Goal: Book appointment/travel/reservation

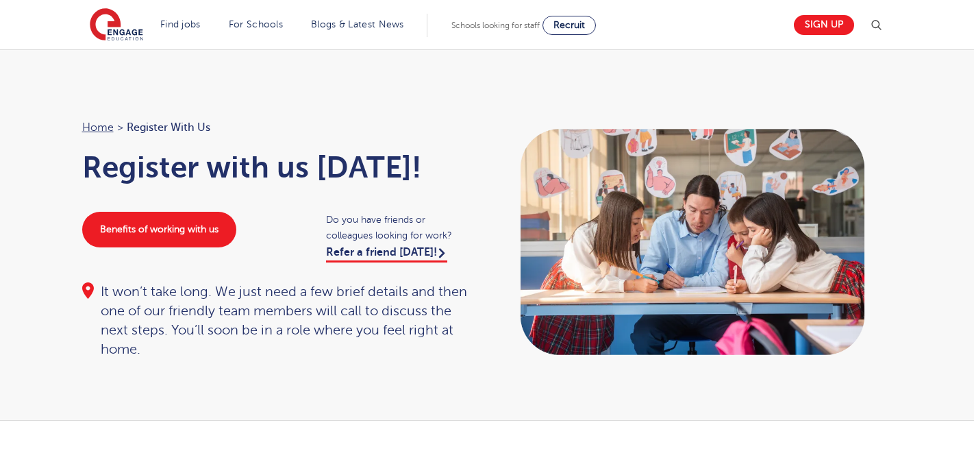
scroll to position [505, 0]
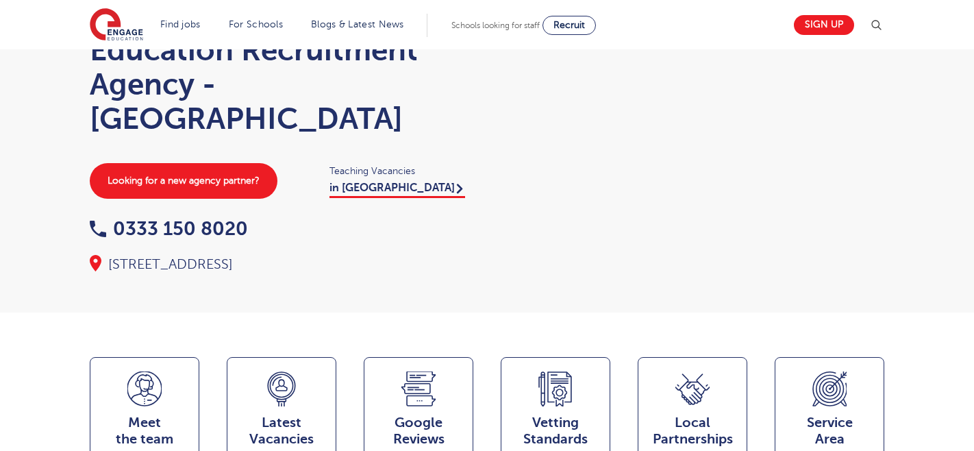
scroll to position [73, 0]
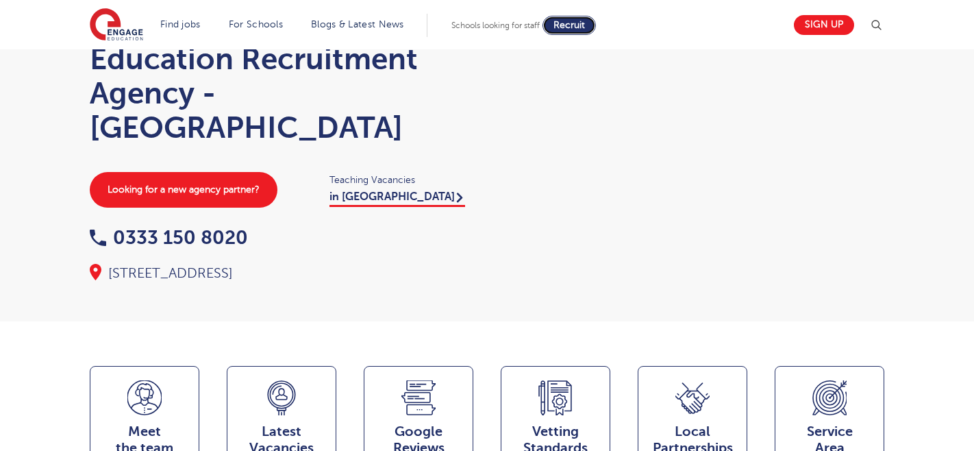
click at [562, 16] on link "Recruit" at bounding box center [568, 25] width 53 height 19
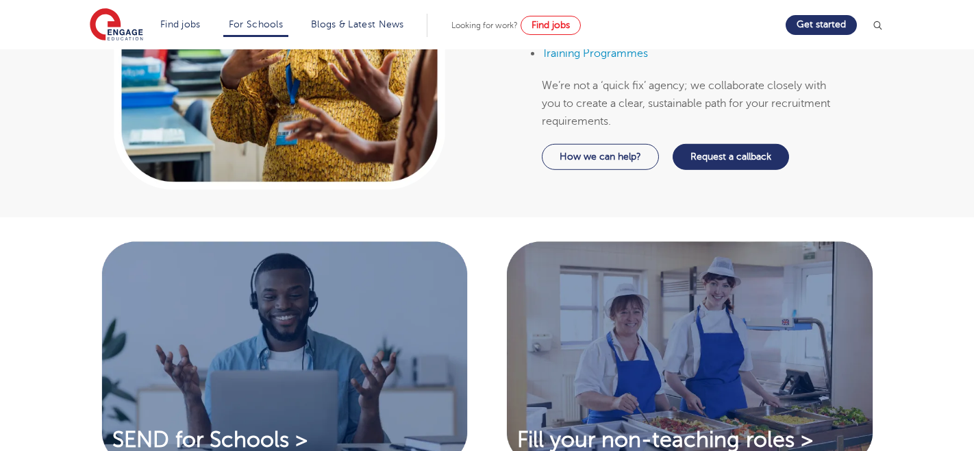
scroll to position [874, 0]
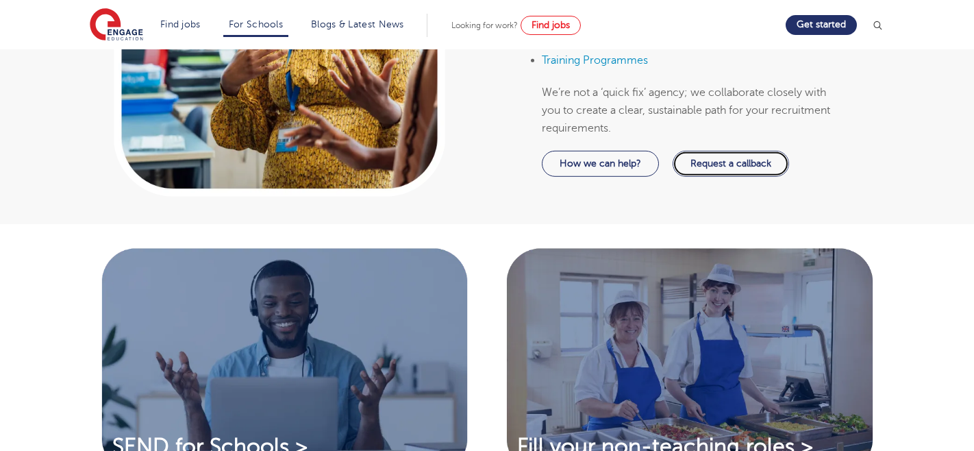
click at [700, 166] on link "Request a callback" at bounding box center [730, 164] width 116 height 26
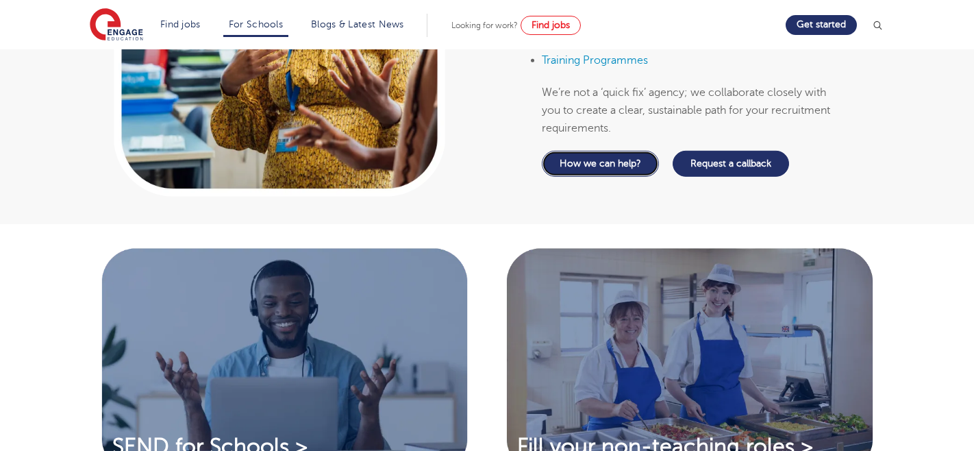
click at [580, 162] on link "How we can help?" at bounding box center [600, 164] width 117 height 26
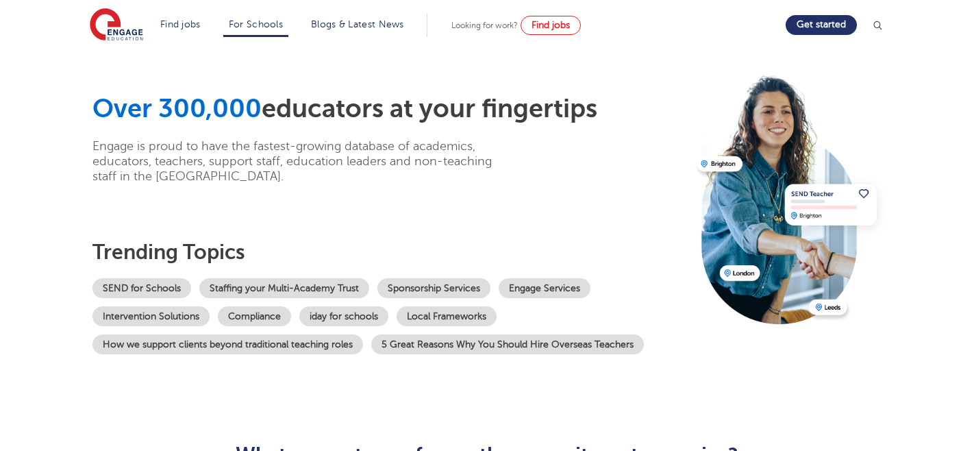
scroll to position [0, 0]
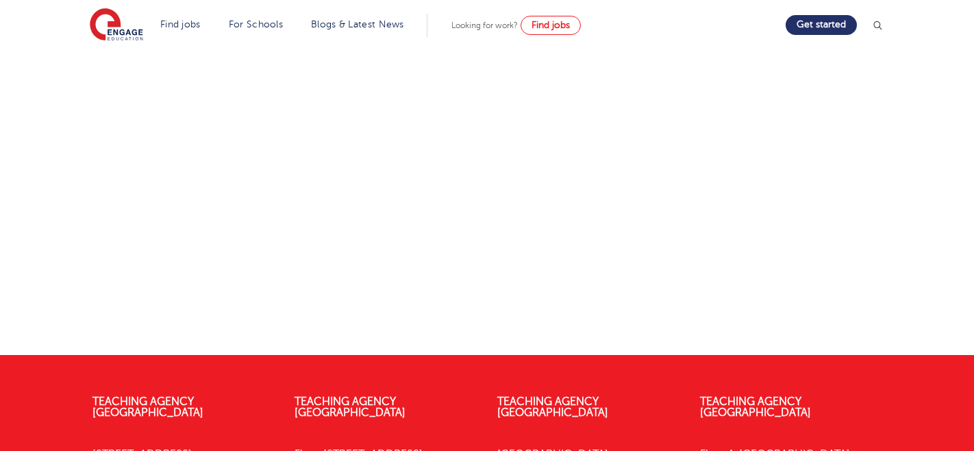
scroll to position [582, 0]
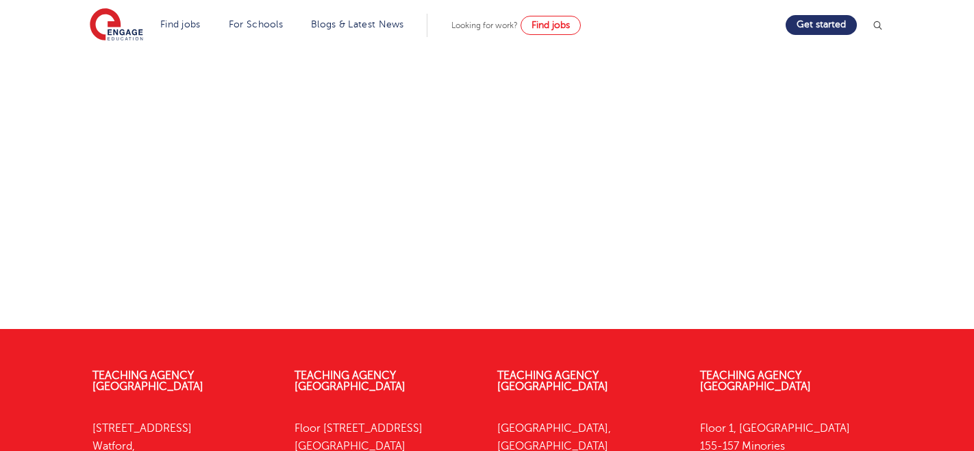
click at [160, 287] on div at bounding box center [487, 42] width 672 height 497
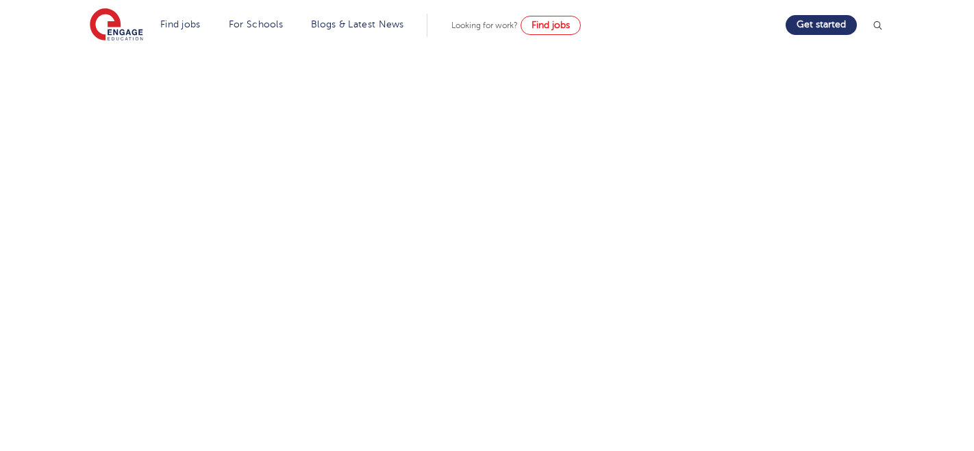
scroll to position [403, 0]
click at [108, 255] on div "Discuss your needs Use the tool below to book yourself in for a commitment-free…" at bounding box center [487, 160] width 831 height 696
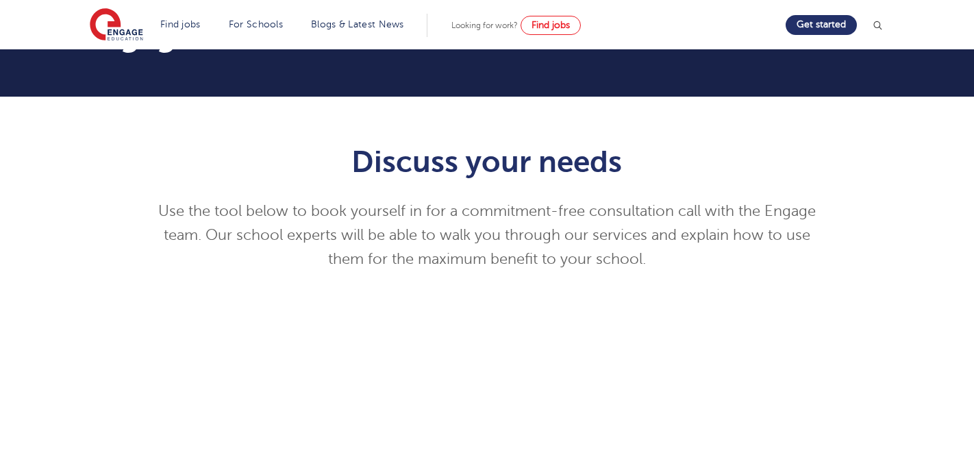
scroll to position [0, 0]
